Goal: Transaction & Acquisition: Obtain resource

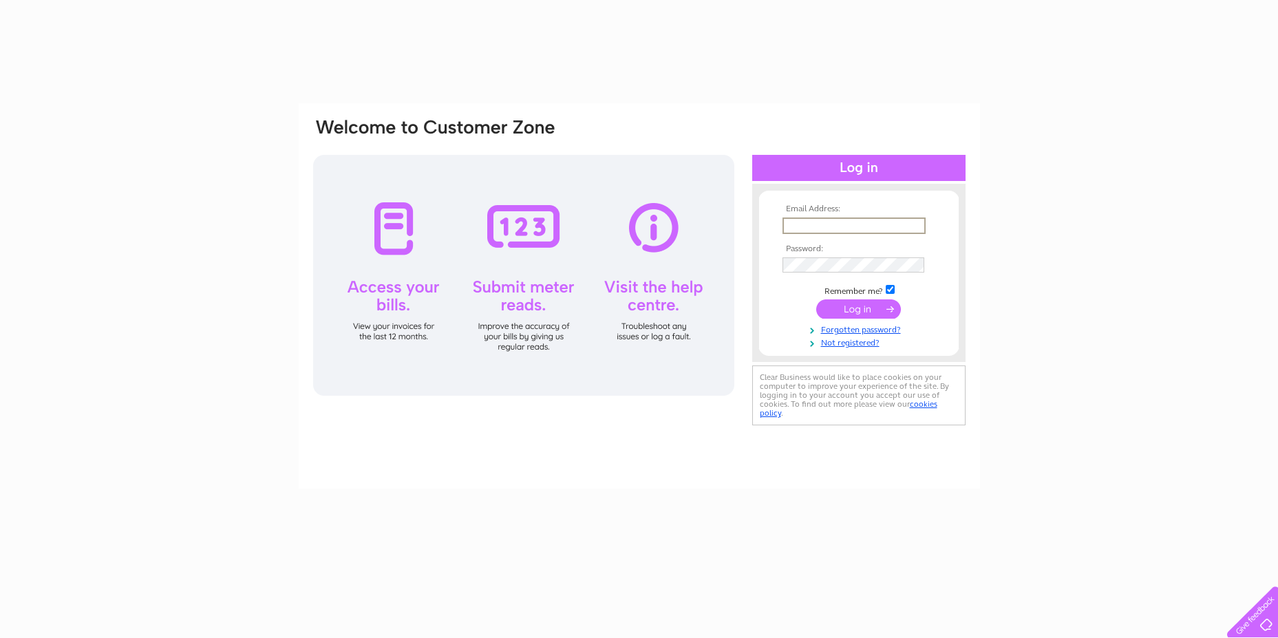
type input "hongyangedinburgh@outlook.com"
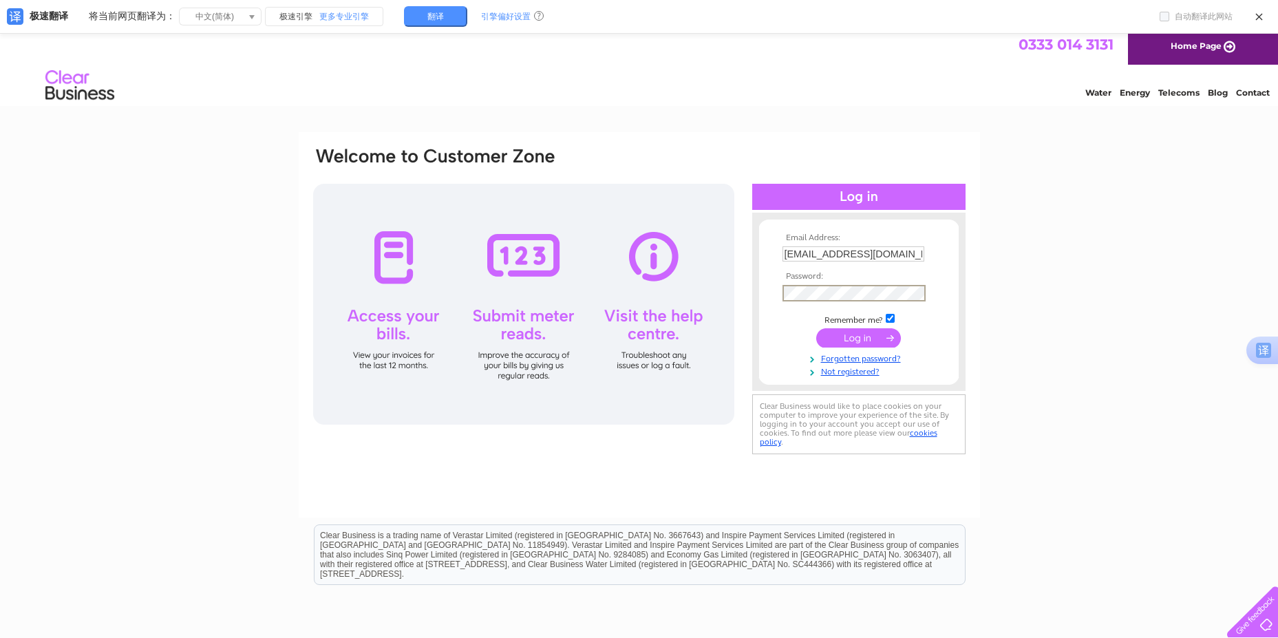
click at [844, 340] on input "submit" at bounding box center [858, 337] width 85 height 19
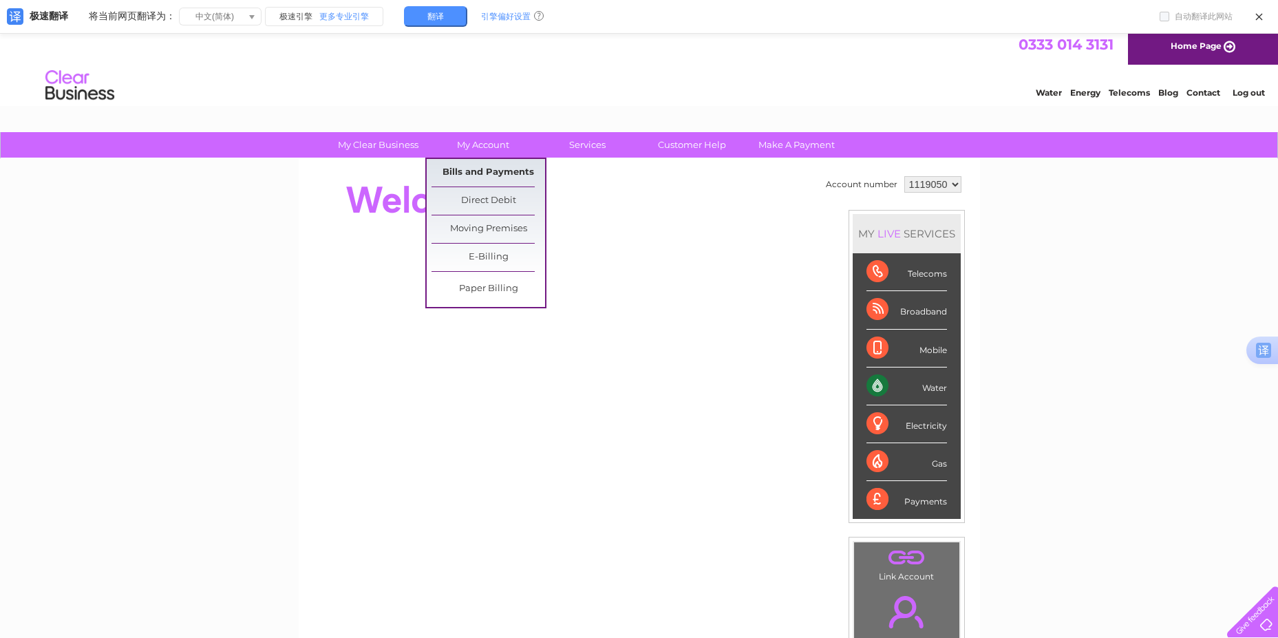
click at [484, 168] on link "Bills and Payments" at bounding box center [488, 173] width 114 height 28
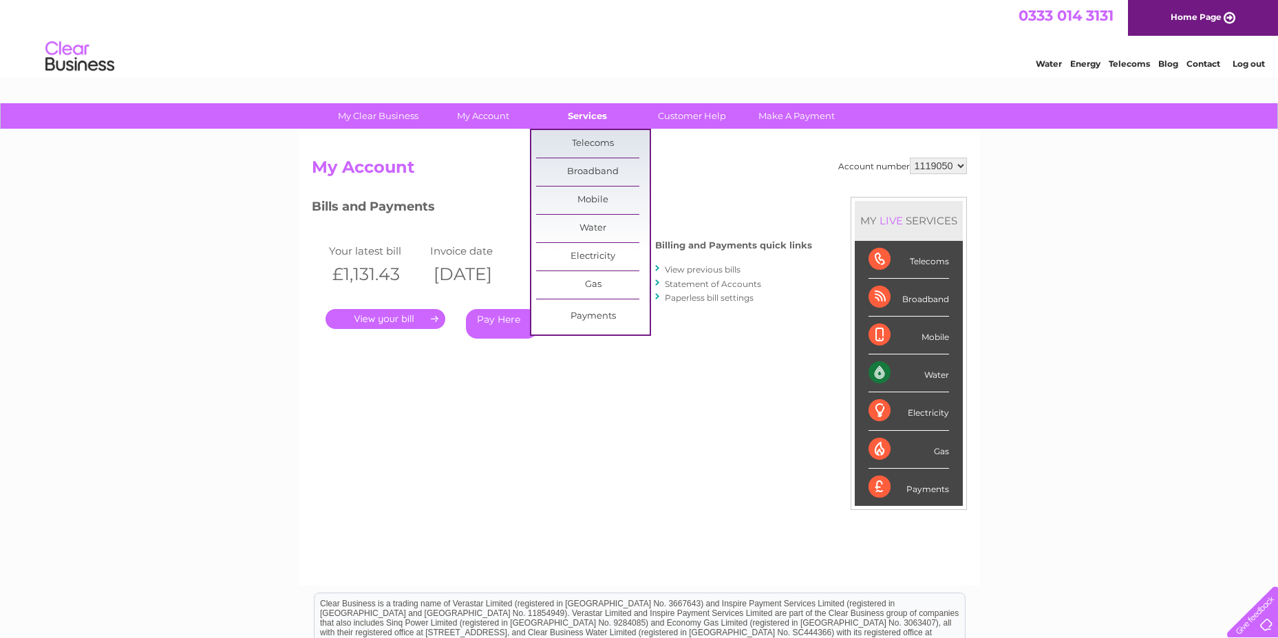
click at [577, 116] on link "Services" at bounding box center [587, 115] width 114 height 25
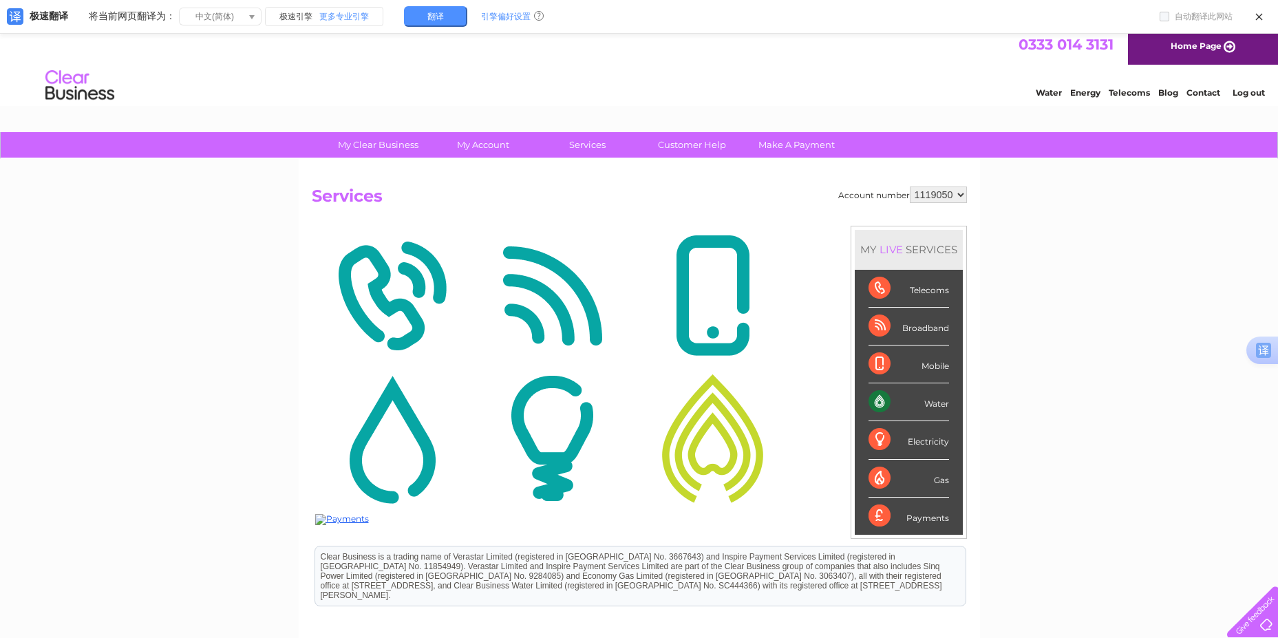
click at [601, 109] on html "0333 014 3131 Home Page Water Energy Telecoms Blog Contact Log out" at bounding box center [639, 69] width 1278 height 81
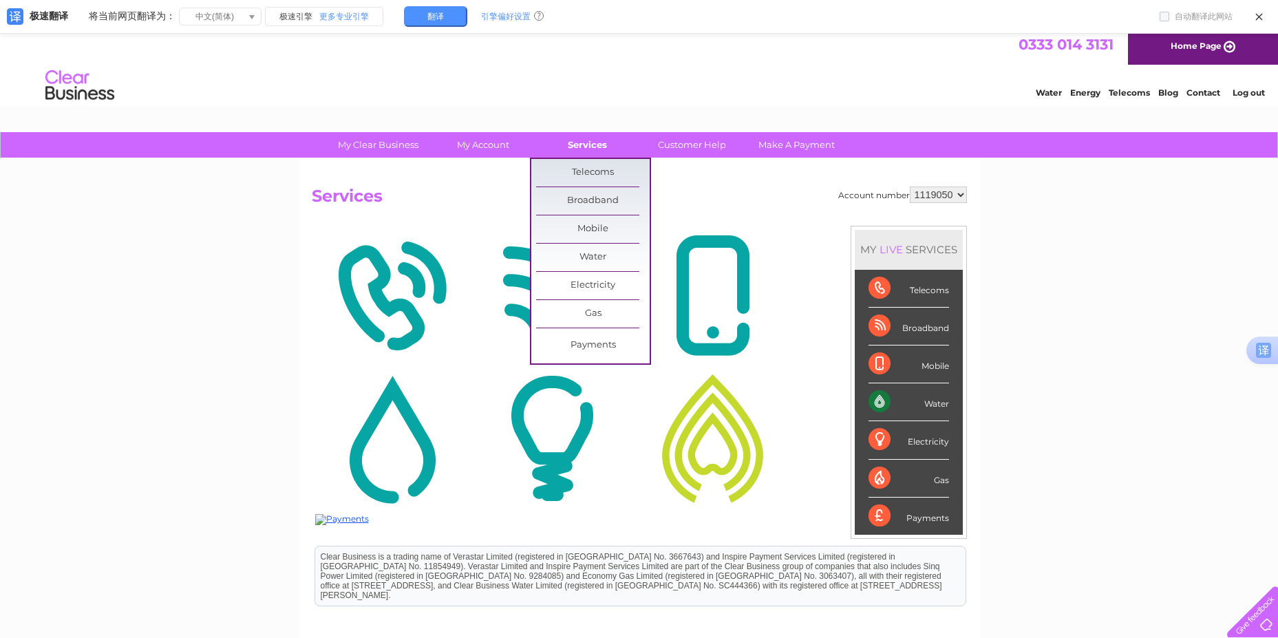
click at [599, 145] on link "Services" at bounding box center [587, 144] width 114 height 25
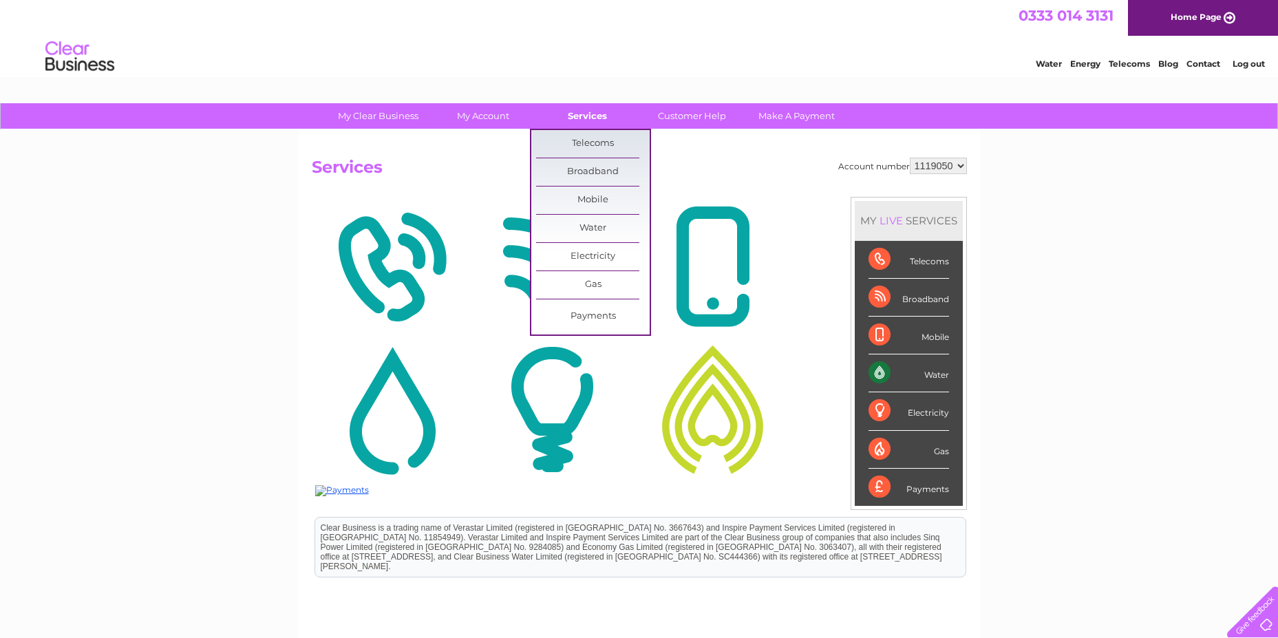
click at [579, 112] on link "Services" at bounding box center [587, 115] width 114 height 25
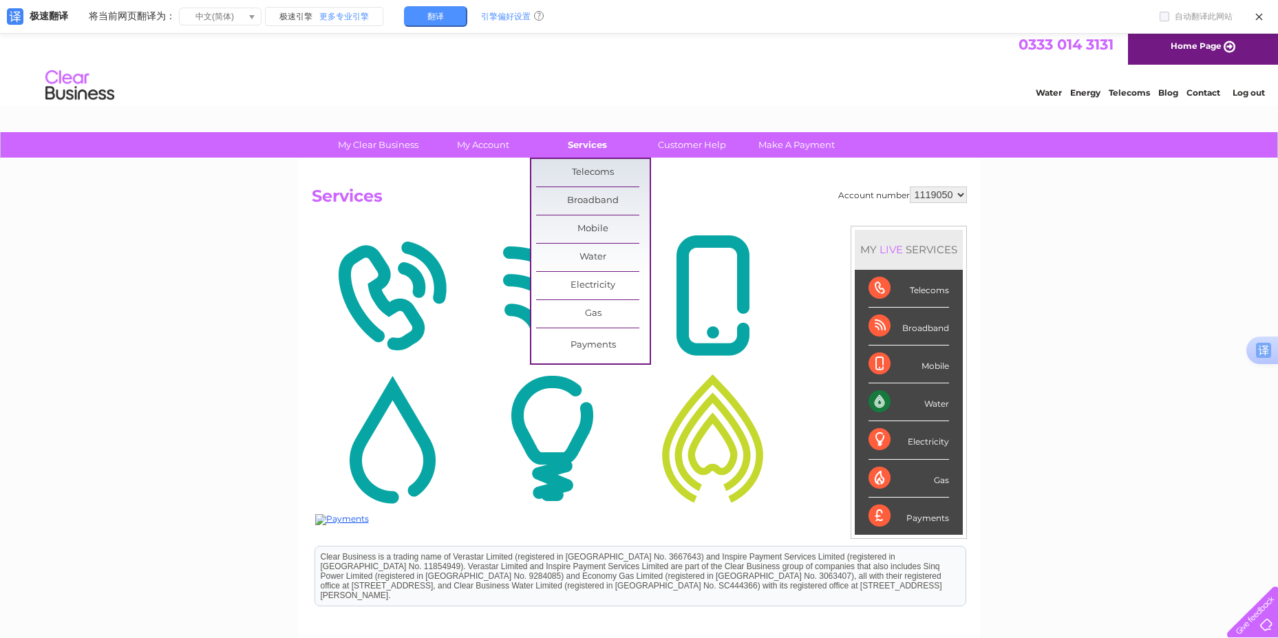
click at [590, 142] on link "Services" at bounding box center [587, 144] width 114 height 25
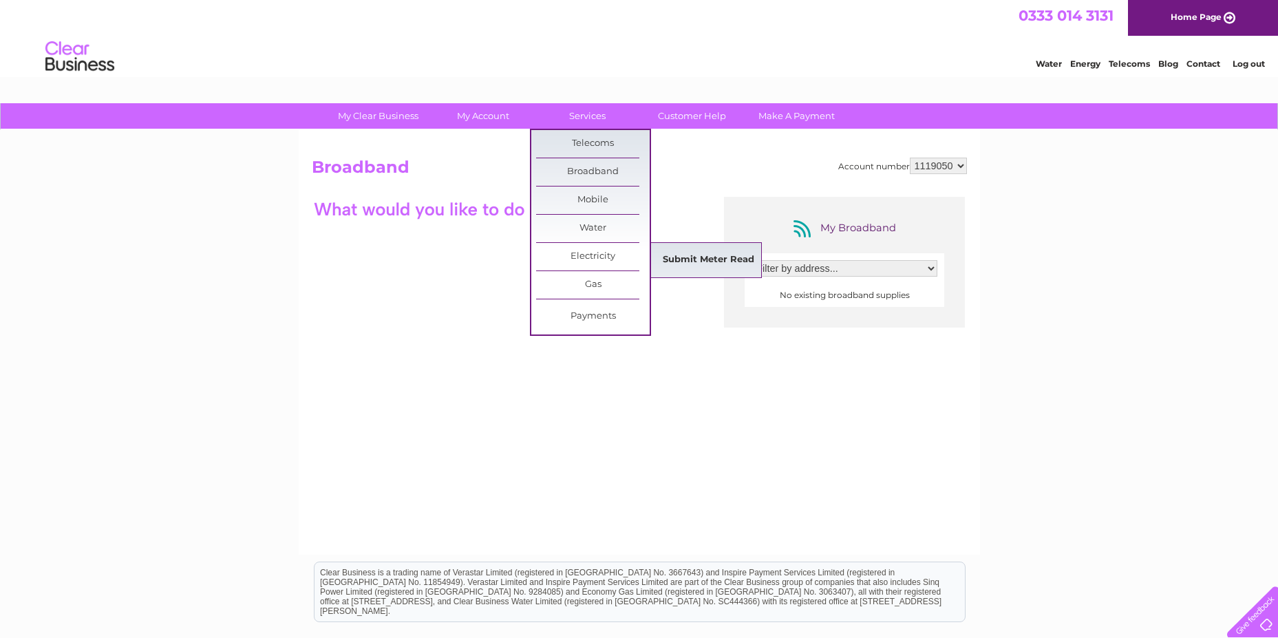
click at [676, 258] on link "Submit Meter Read" at bounding box center [709, 260] width 114 height 28
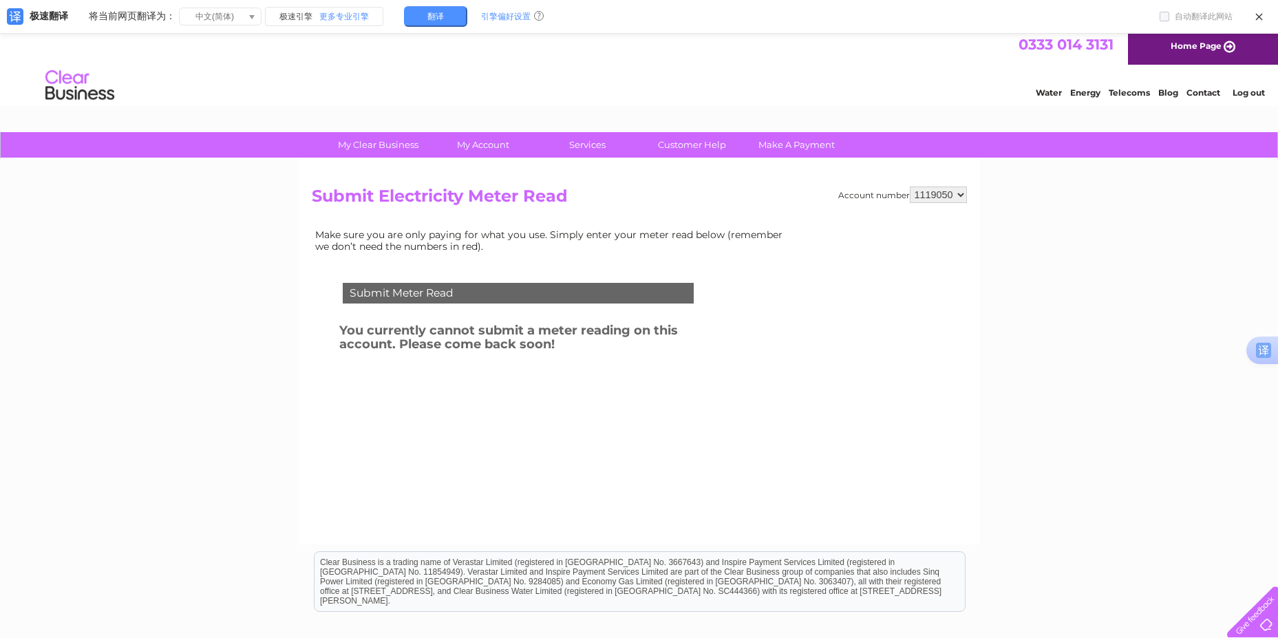
click at [679, 295] on div "Submit Meter Read" at bounding box center [518, 293] width 351 height 21
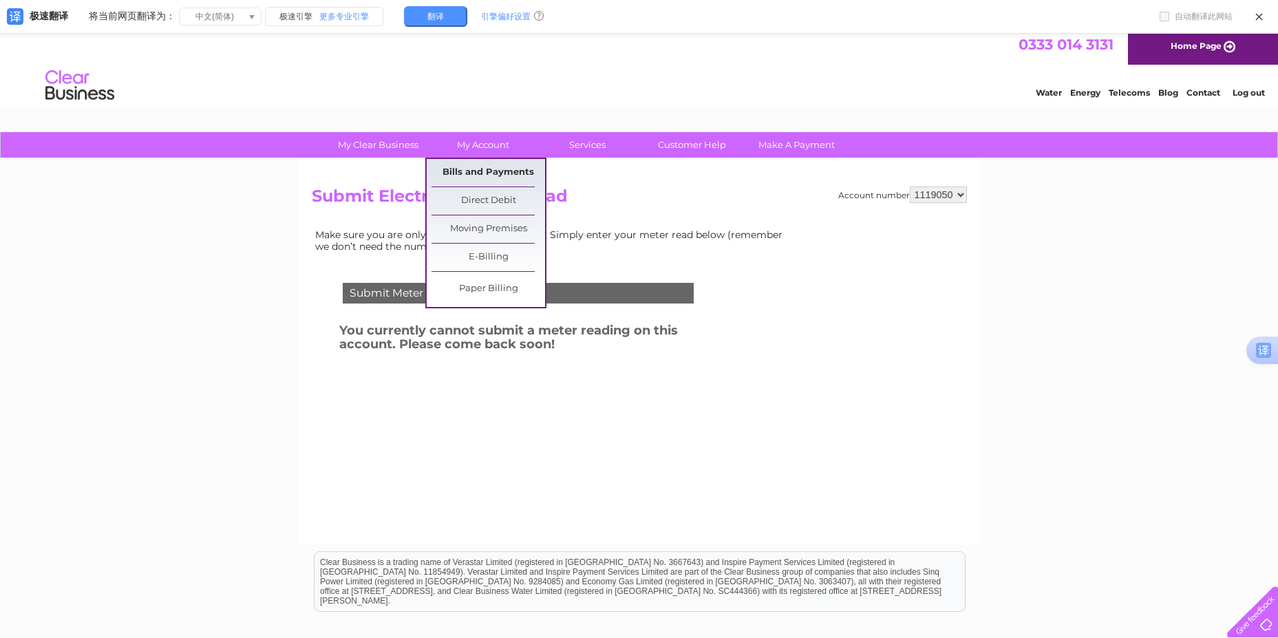
click at [474, 167] on link "Bills and Payments" at bounding box center [488, 173] width 114 height 28
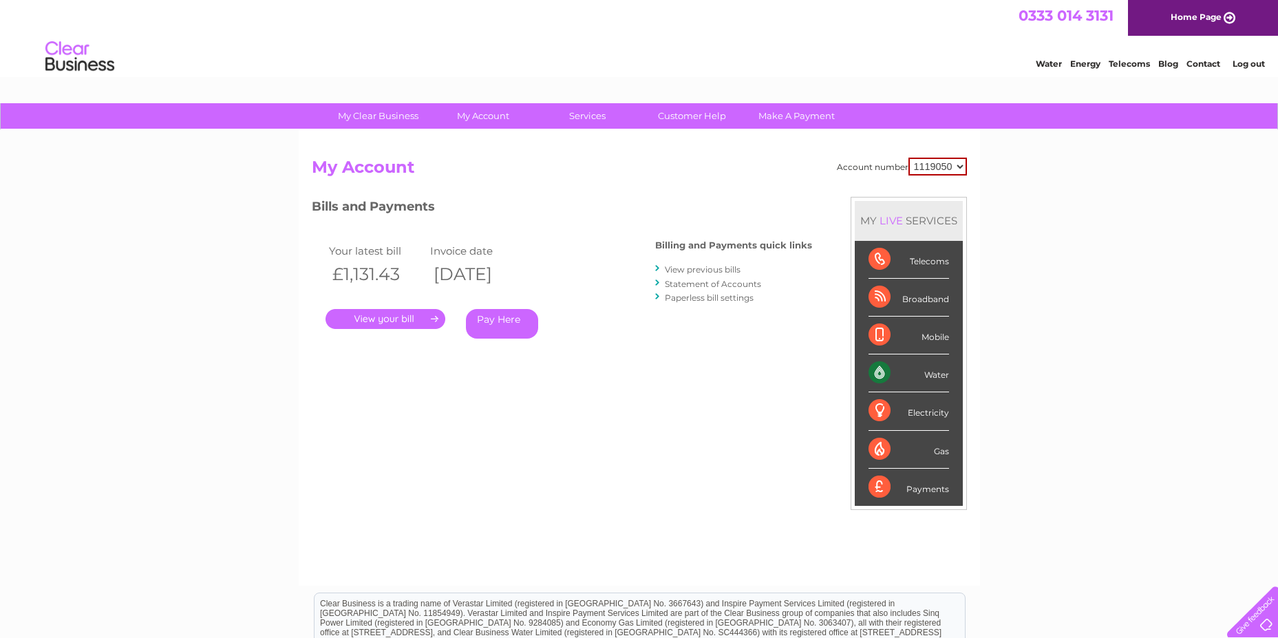
click at [676, 268] on link "View previous bills" at bounding box center [703, 269] width 76 height 10
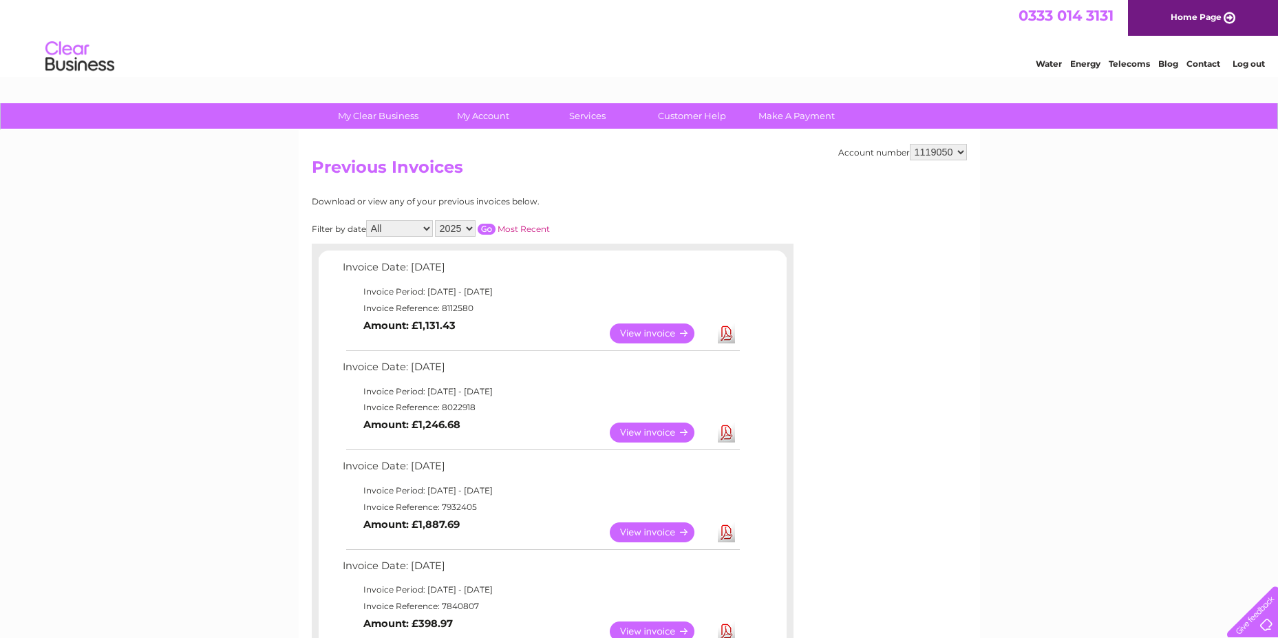
click at [663, 334] on link "View" at bounding box center [660, 333] width 101 height 20
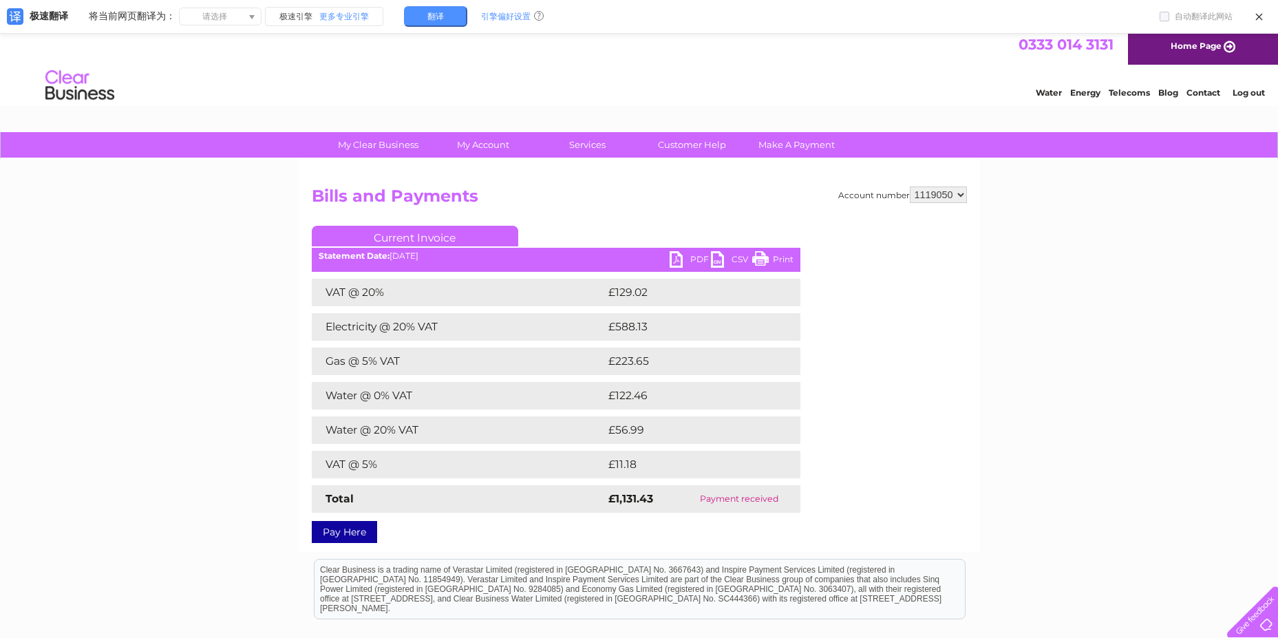
click at [698, 231] on ul "Current Invoice" at bounding box center [556, 238] width 489 height 25
click at [700, 260] on link "PDF" at bounding box center [689, 261] width 41 height 20
